Goal: Check status: Check status

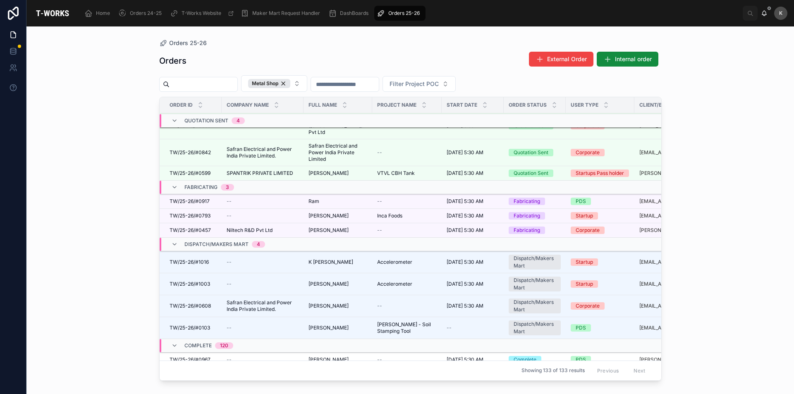
scroll to position [98, 0]
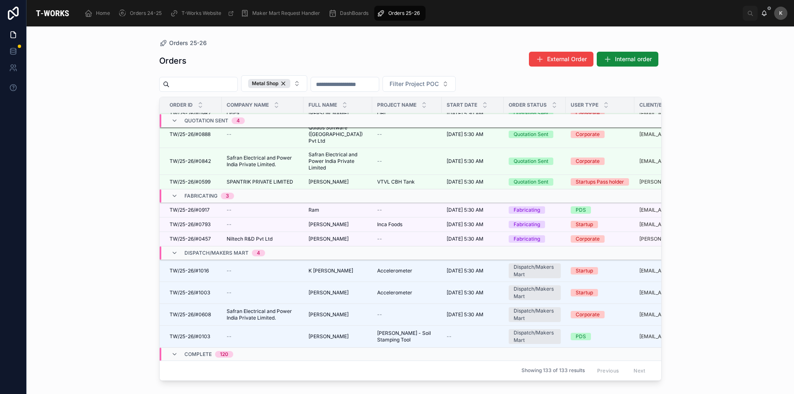
click at [336, 271] on span "K [PERSON_NAME]" at bounding box center [331, 271] width 45 height 7
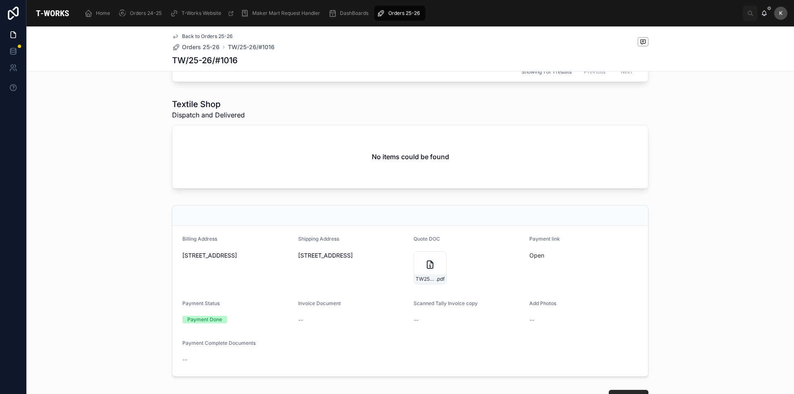
scroll to position [474, 0]
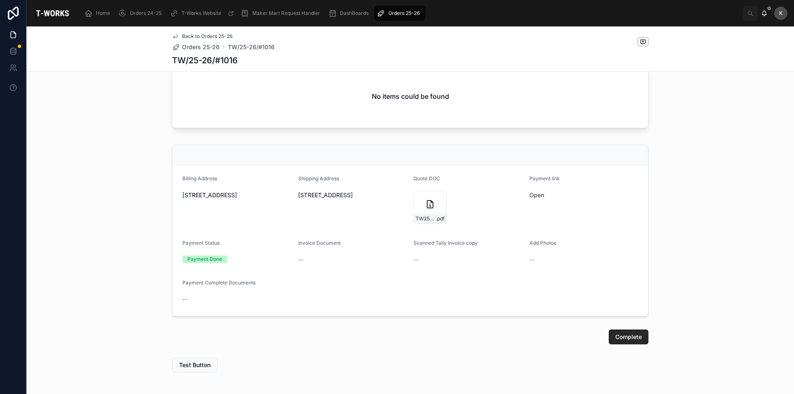
click at [420, 216] on div "TW25-26#1016 .pdf" at bounding box center [430, 207] width 33 height 33
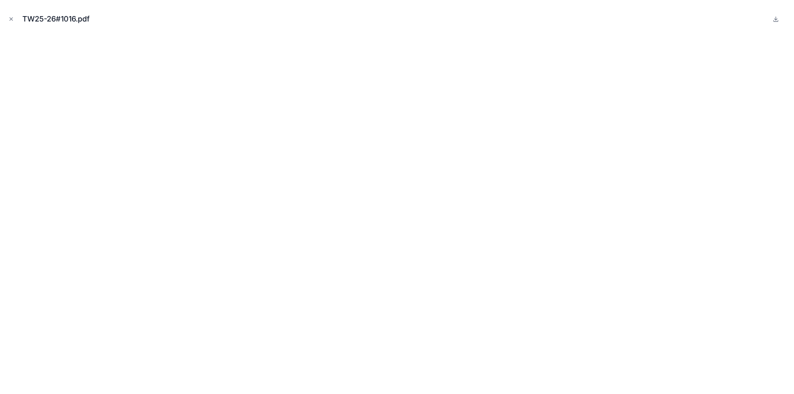
click at [14, 17] on icon "Close modal" at bounding box center [11, 19] width 6 height 6
